Goal: Information Seeking & Learning: Learn about a topic

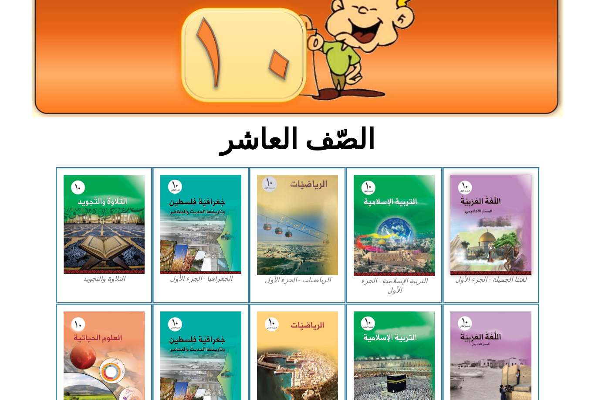
scroll to position [105, 0]
click at [494, 195] on img at bounding box center [491, 225] width 81 height 100
